Goal: Task Accomplishment & Management: Use online tool/utility

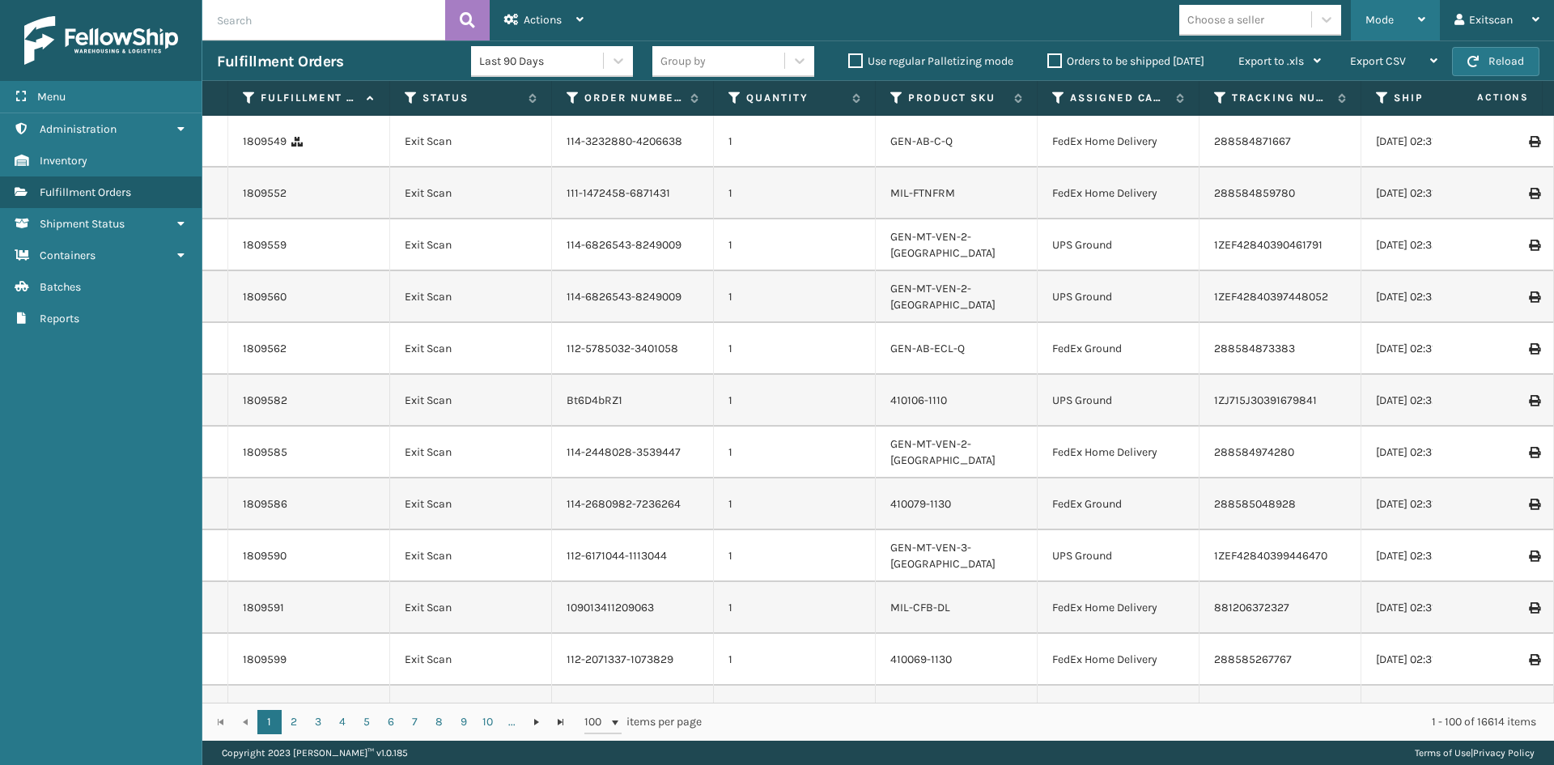
click at [1385, 22] on span "Mode" at bounding box center [1379, 20] width 28 height 14
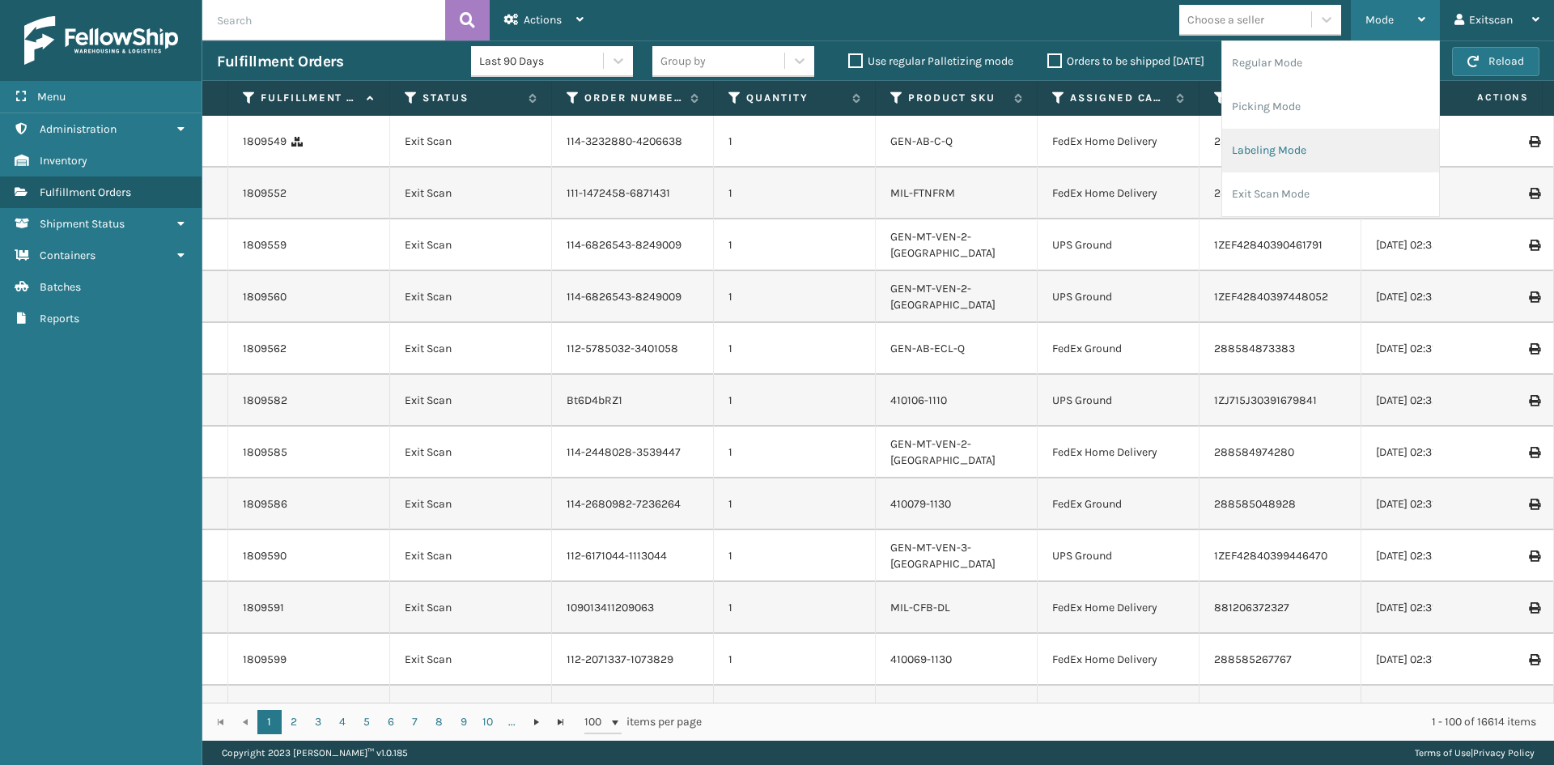
click at [1312, 141] on li "Labeling Mode" at bounding box center [1330, 151] width 217 height 44
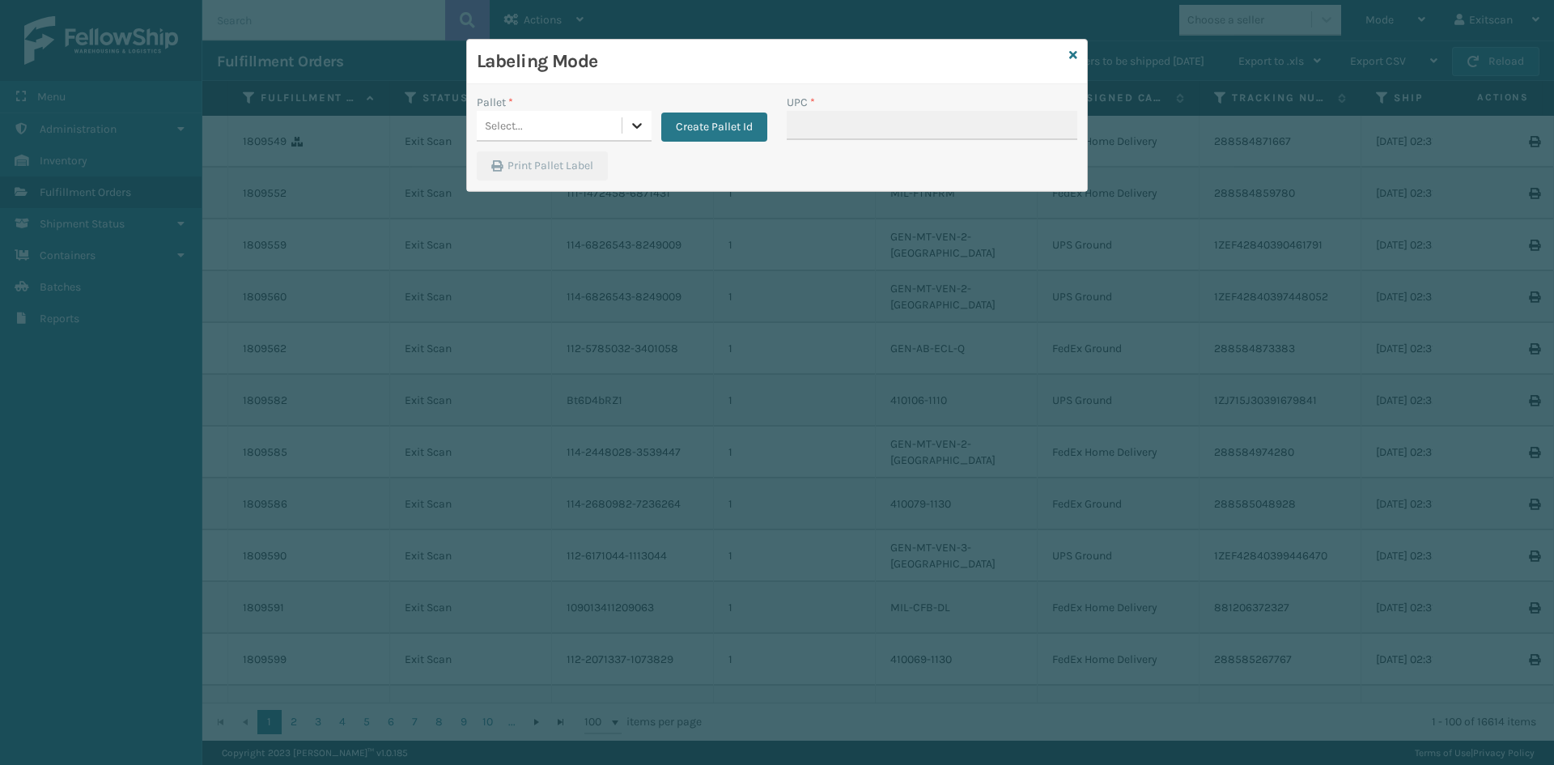
click at [642, 122] on icon at bounding box center [637, 125] width 16 height 16
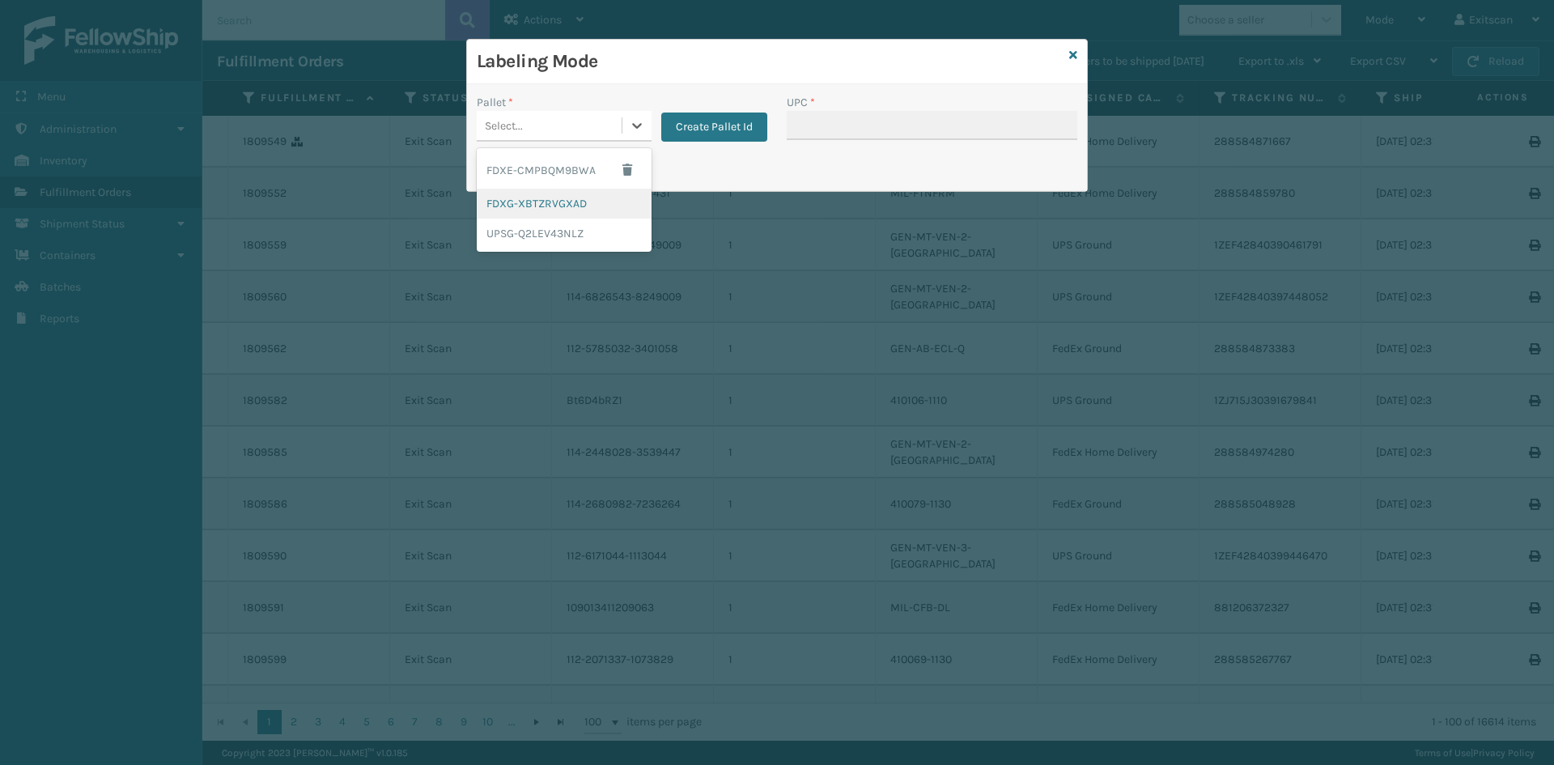
click at [609, 199] on div "FDXG-XBTZRVGXAD" at bounding box center [564, 204] width 175 height 30
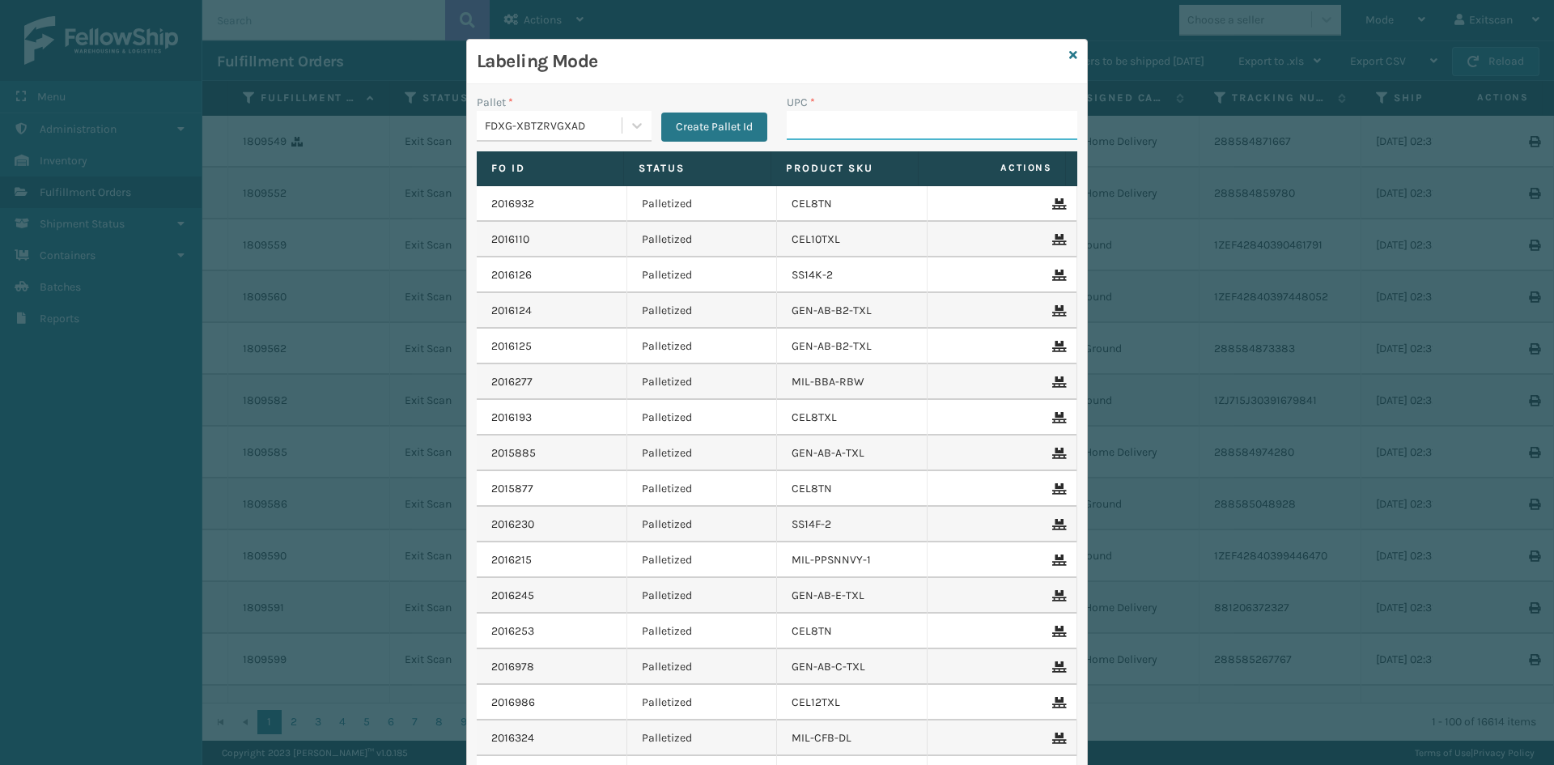
click at [817, 116] on input "UPC *" at bounding box center [932, 125] width 290 height 29
type input "SSSIDERAILS-NLPSERIESX4"
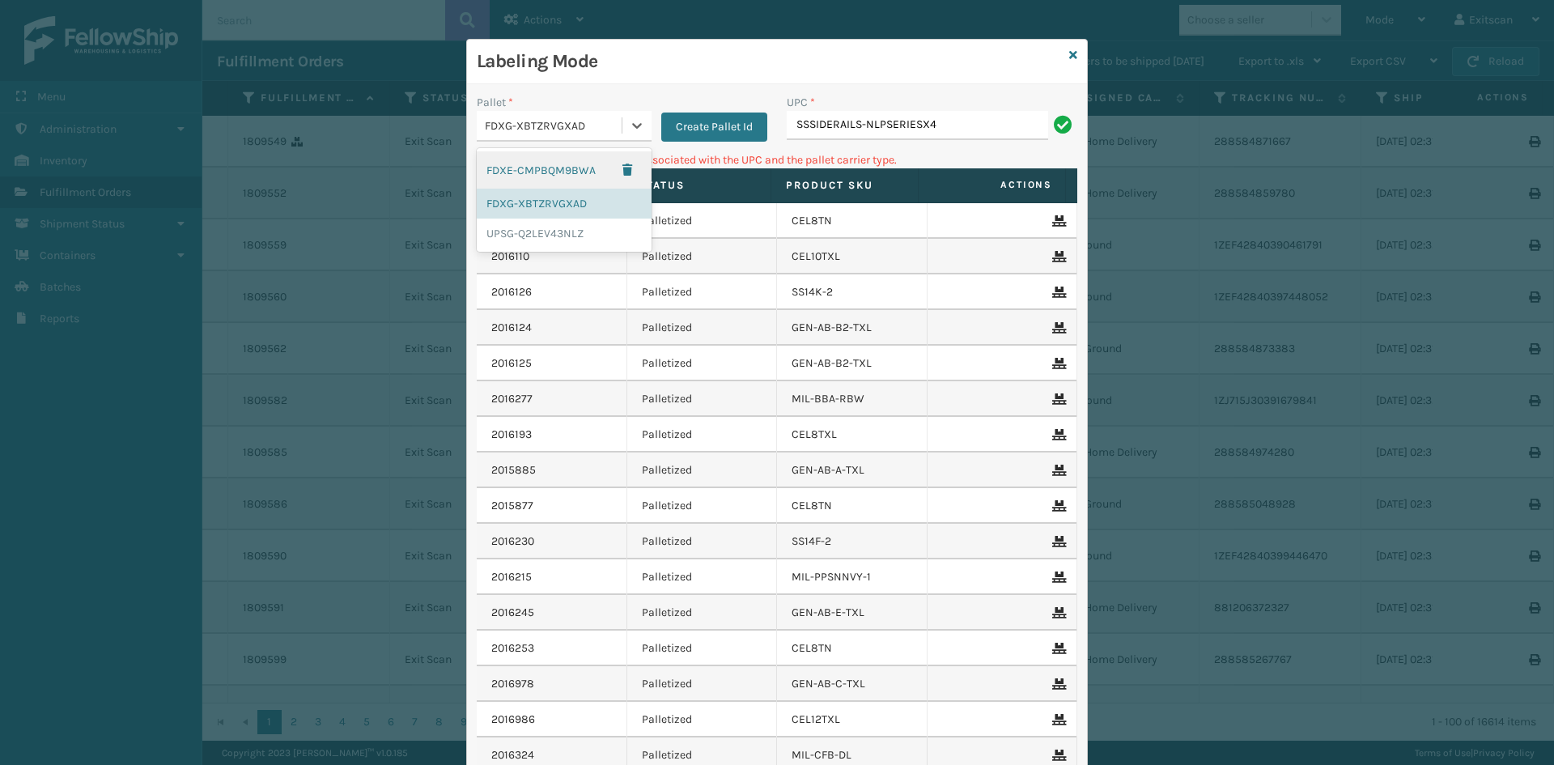
drag, startPoint x: 642, startPoint y: 127, endPoint x: 638, endPoint y: 142, distance: 15.7
click at [640, 129] on div at bounding box center [636, 125] width 29 height 29
click at [590, 252] on div "2016110" at bounding box center [551, 256] width 121 height 16
drag, startPoint x: 574, startPoint y: 121, endPoint x: 574, endPoint y: 131, distance: 9.7
click at [574, 125] on div "FDXG-XBTZRVGXAD" at bounding box center [554, 125] width 138 height 17
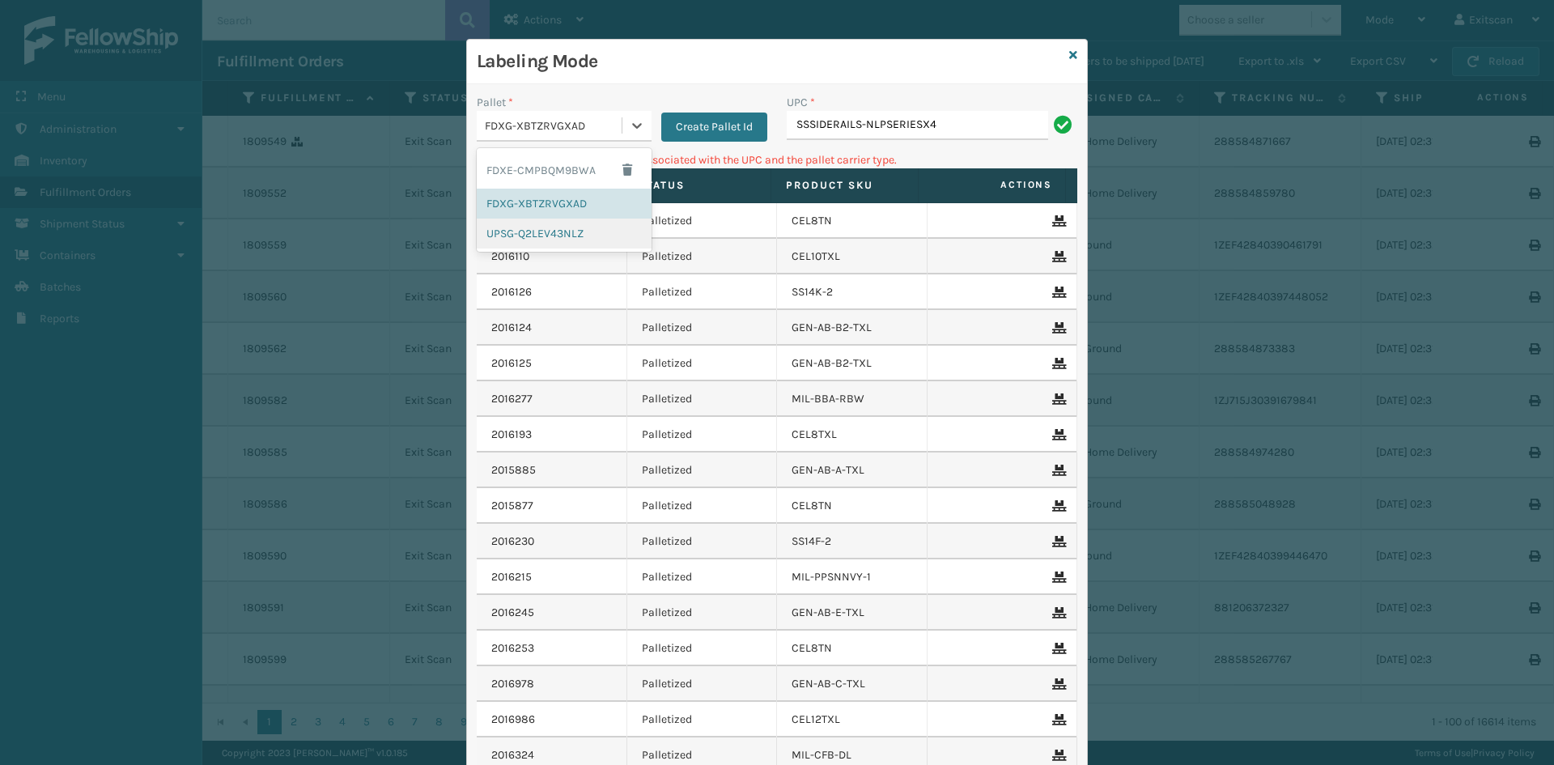
drag, startPoint x: 567, startPoint y: 234, endPoint x: 810, endPoint y: 104, distance: 275.5
click at [579, 230] on div "UPSG-Q2LEV43NLZ" at bounding box center [564, 233] width 175 height 30
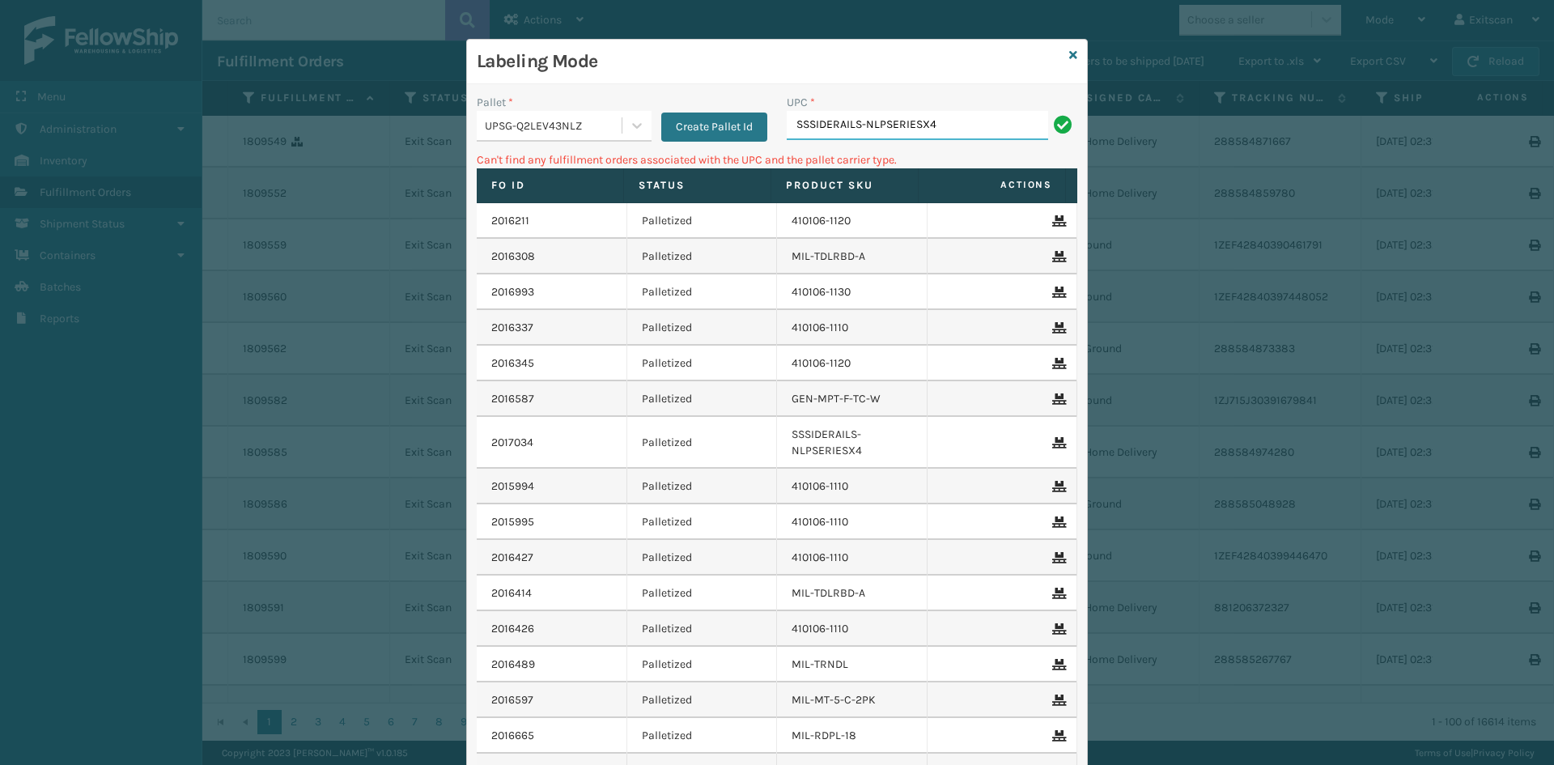
drag, startPoint x: 977, startPoint y: 132, endPoint x: 985, endPoint y: 115, distance: 18.8
click at [985, 115] on input "SSSIDERAILS-NLPSERIESX4" at bounding box center [917, 125] width 261 height 29
type input "S"
type input "SV2RMT"
click at [632, 128] on icon at bounding box center [637, 126] width 10 height 6
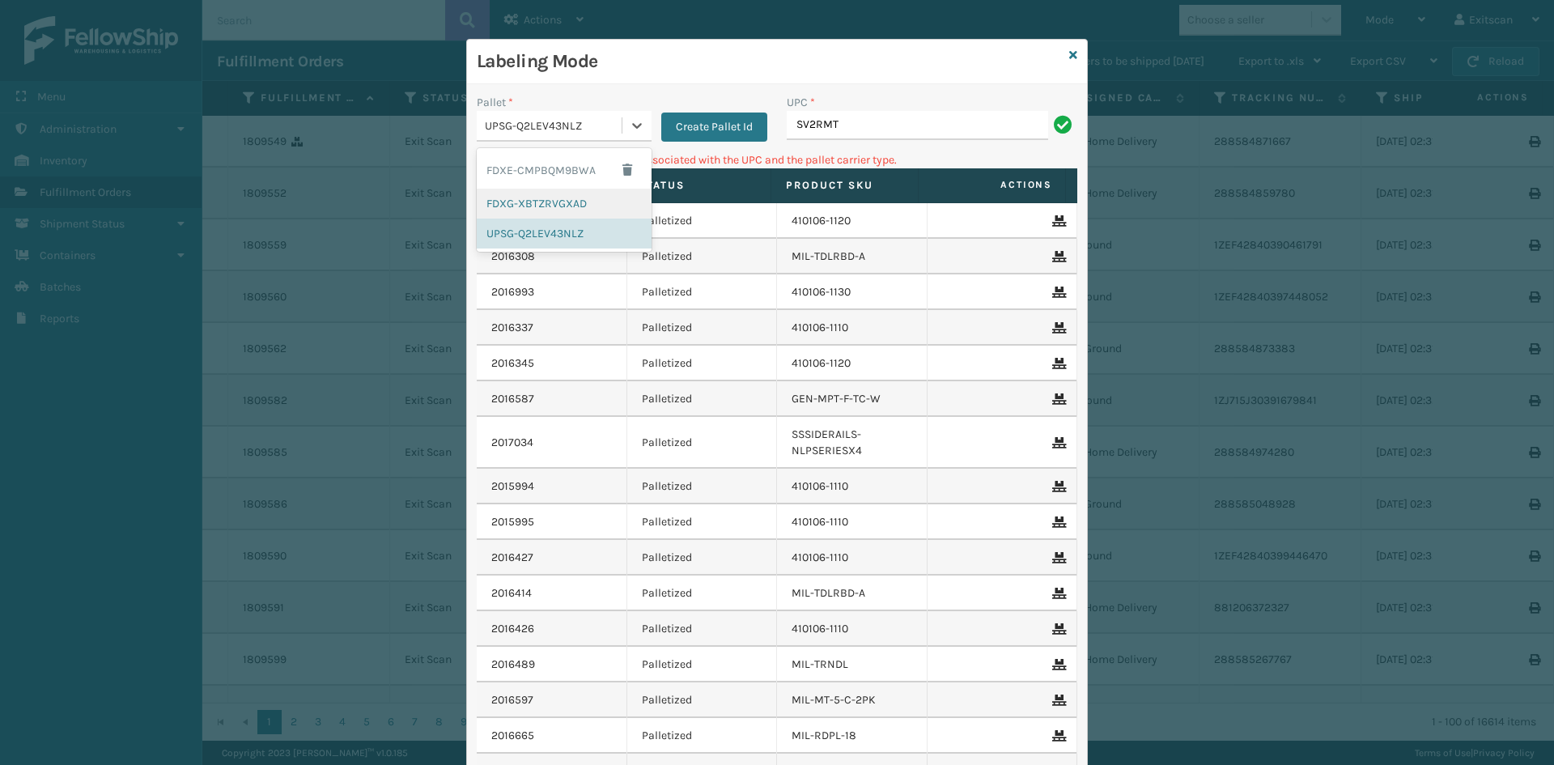
click at [618, 213] on div "FDXG-XBTZRVGXAD" at bounding box center [564, 204] width 175 height 30
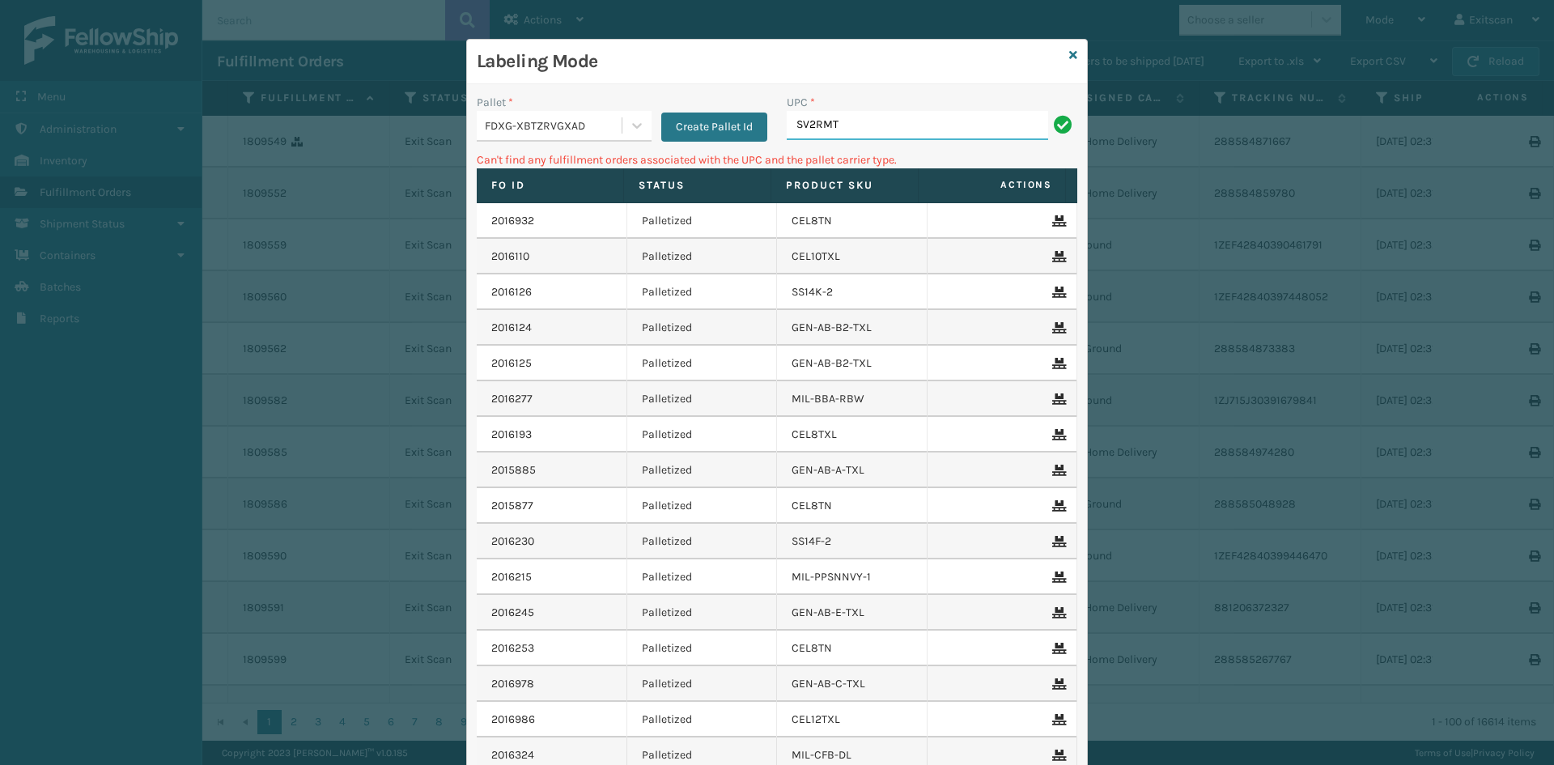
click at [860, 126] on input "SV2RMT" at bounding box center [917, 125] width 261 height 29
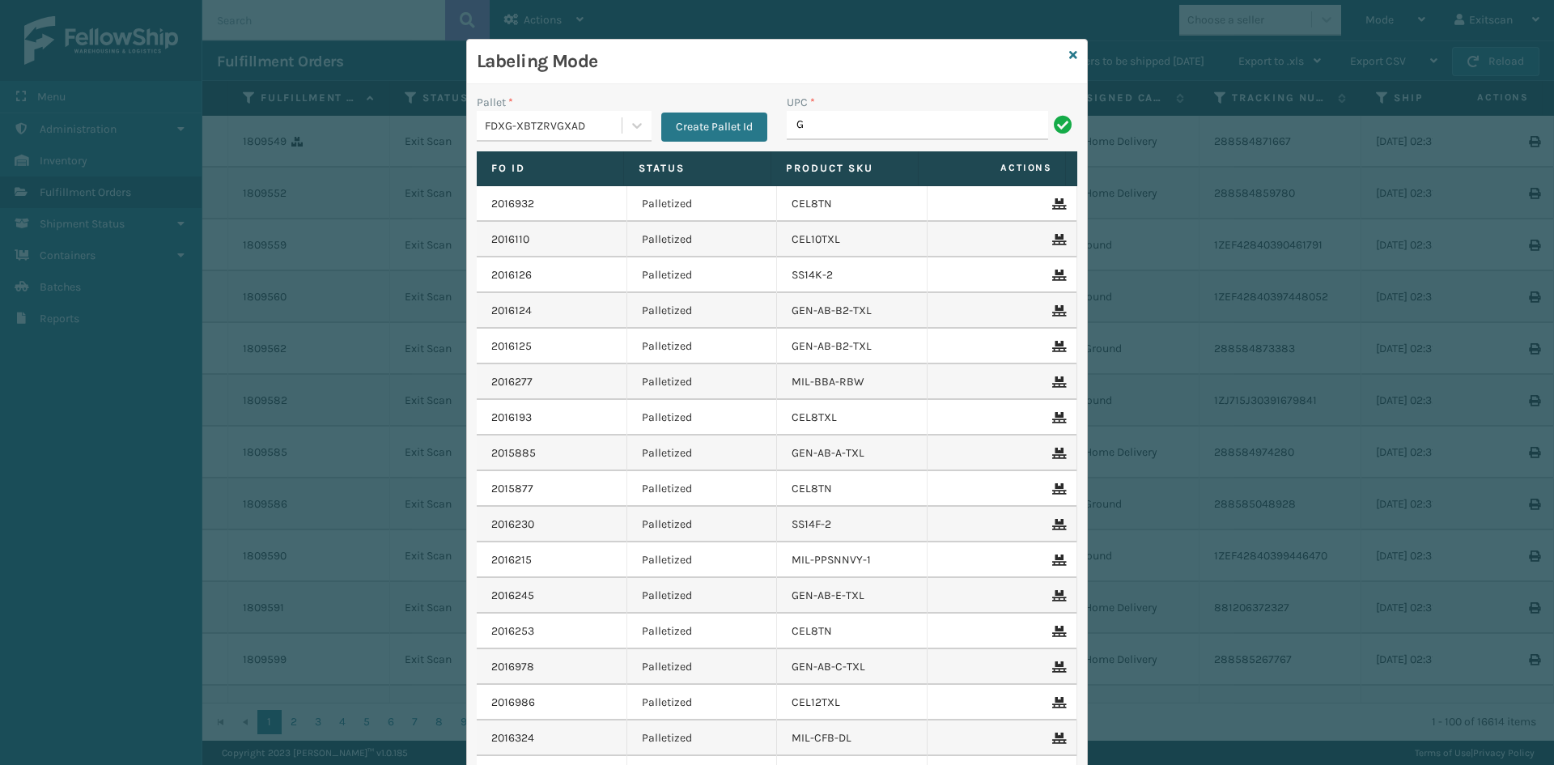
type input "GEN-HBBRKT-P-EQFT"
click at [836, 123] on input "GEN-MPTT-K" at bounding box center [917, 125] width 261 height 29
click at [884, 134] on input "GEN-MPT-K" at bounding box center [917, 125] width 261 height 29
type input "GEN-MPT-K-TC-W"
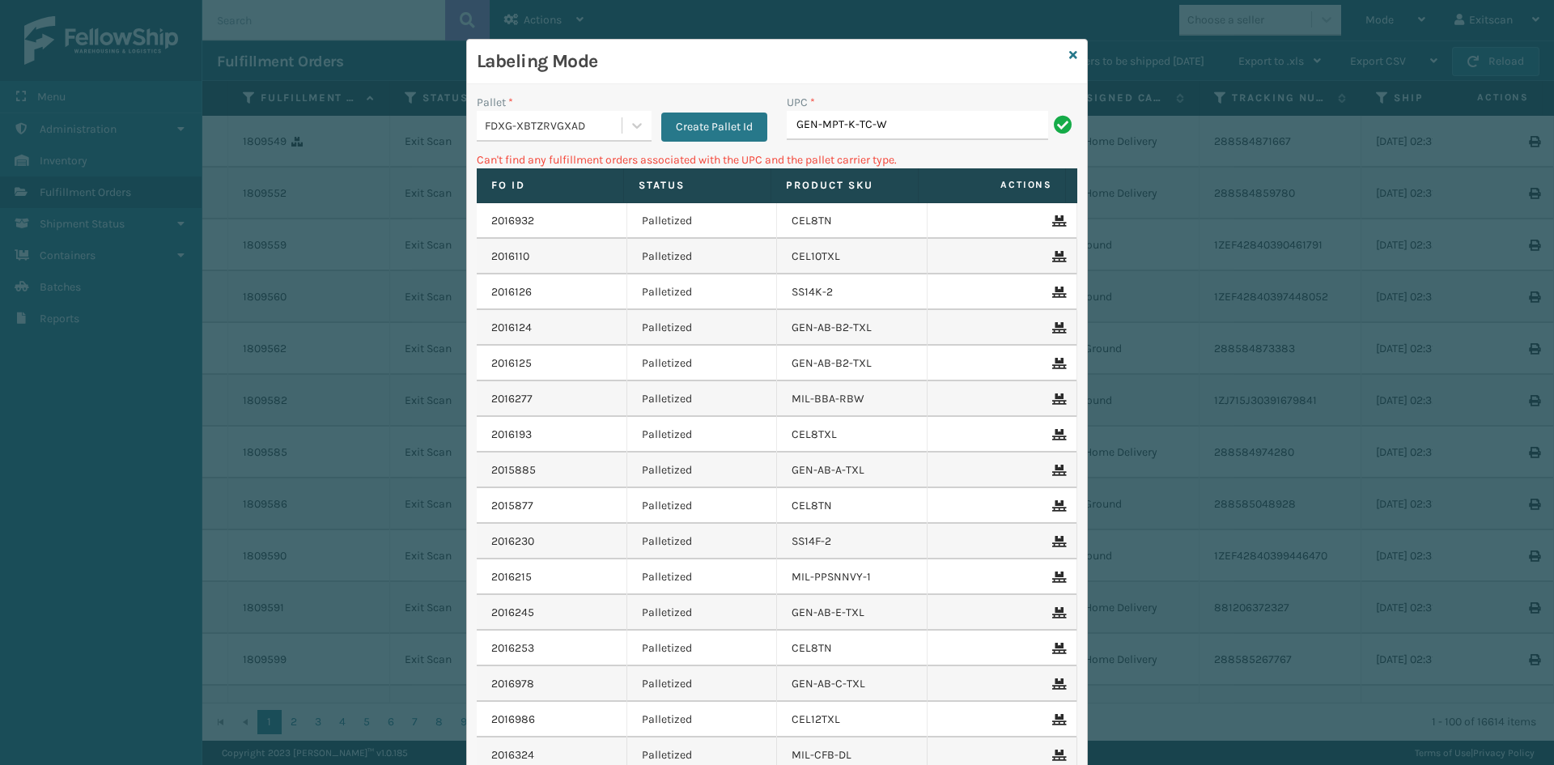
click at [601, 136] on div "FDXG-XBTZRVGXAD" at bounding box center [549, 125] width 145 height 27
click at [541, 223] on div "UPSG-Q2LEV43NLZ" at bounding box center [564, 233] width 175 height 30
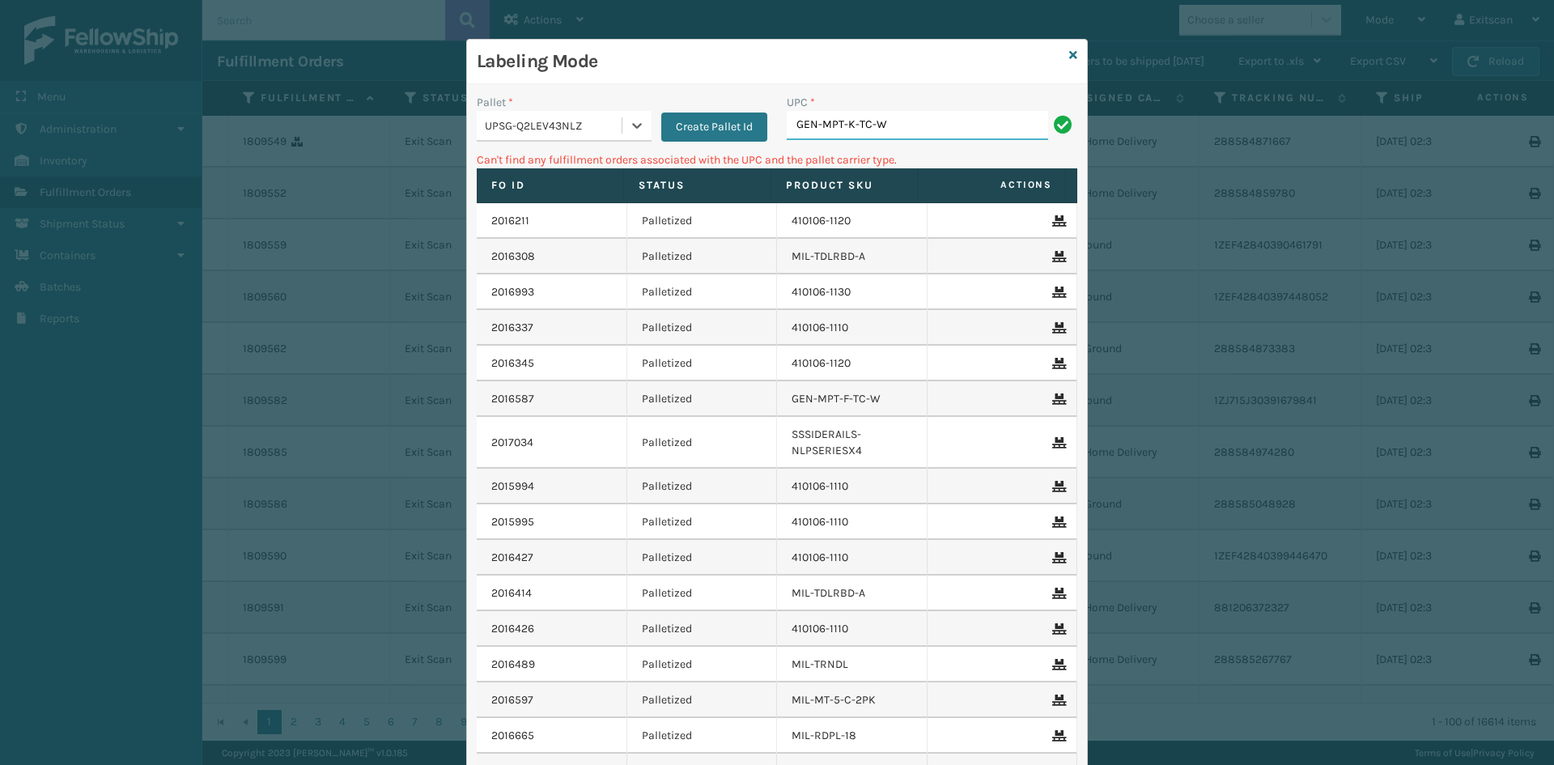
click at [964, 119] on input "GEN-MPT-K-TC-W" at bounding box center [917, 125] width 261 height 29
